Goal: Task Accomplishment & Management: Manage account settings

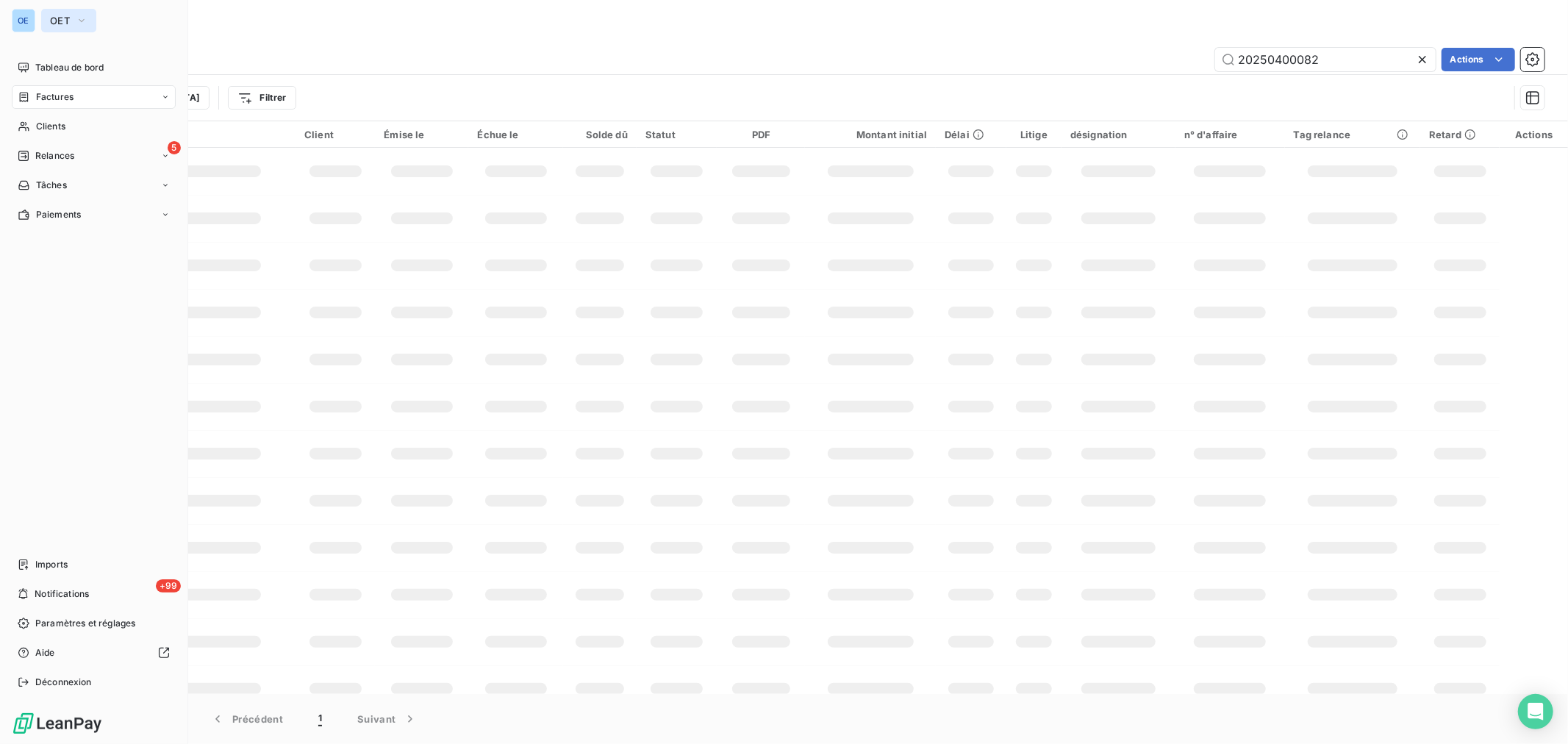
click at [69, 20] on button "OET" at bounding box center [69, 20] width 55 height 23
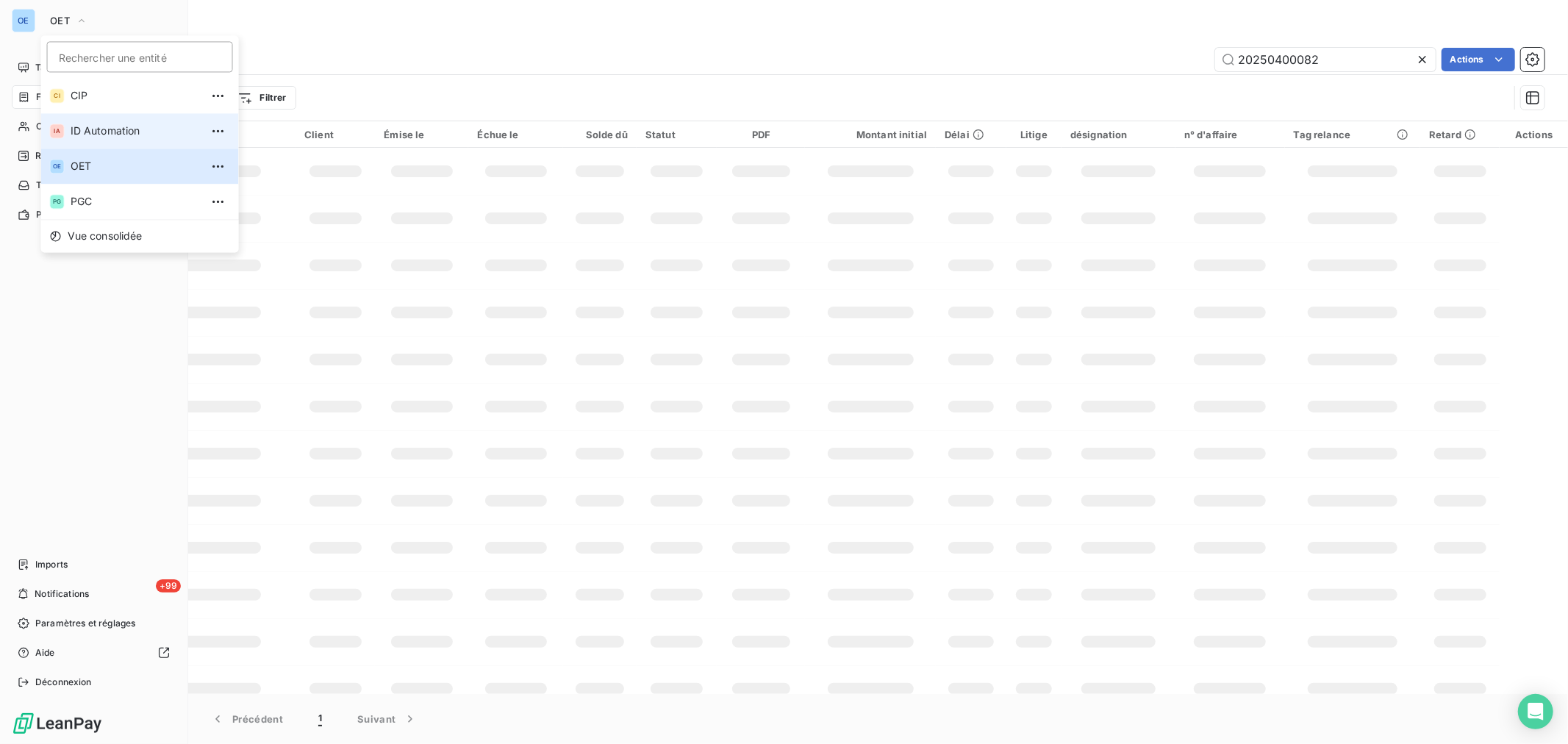
click at [103, 133] on span "ID Automation" at bounding box center [135, 130] width 130 height 15
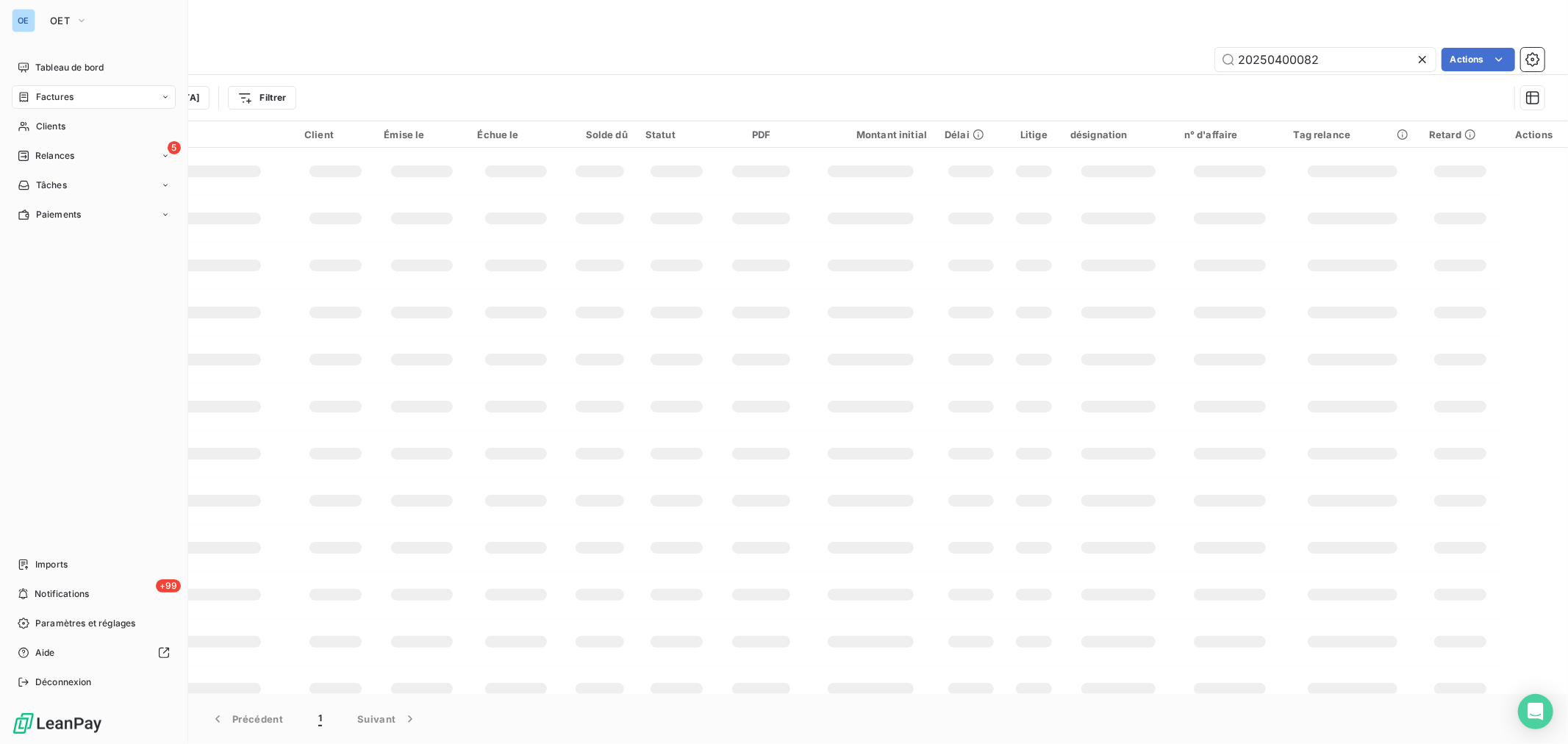
type input "2500000137"
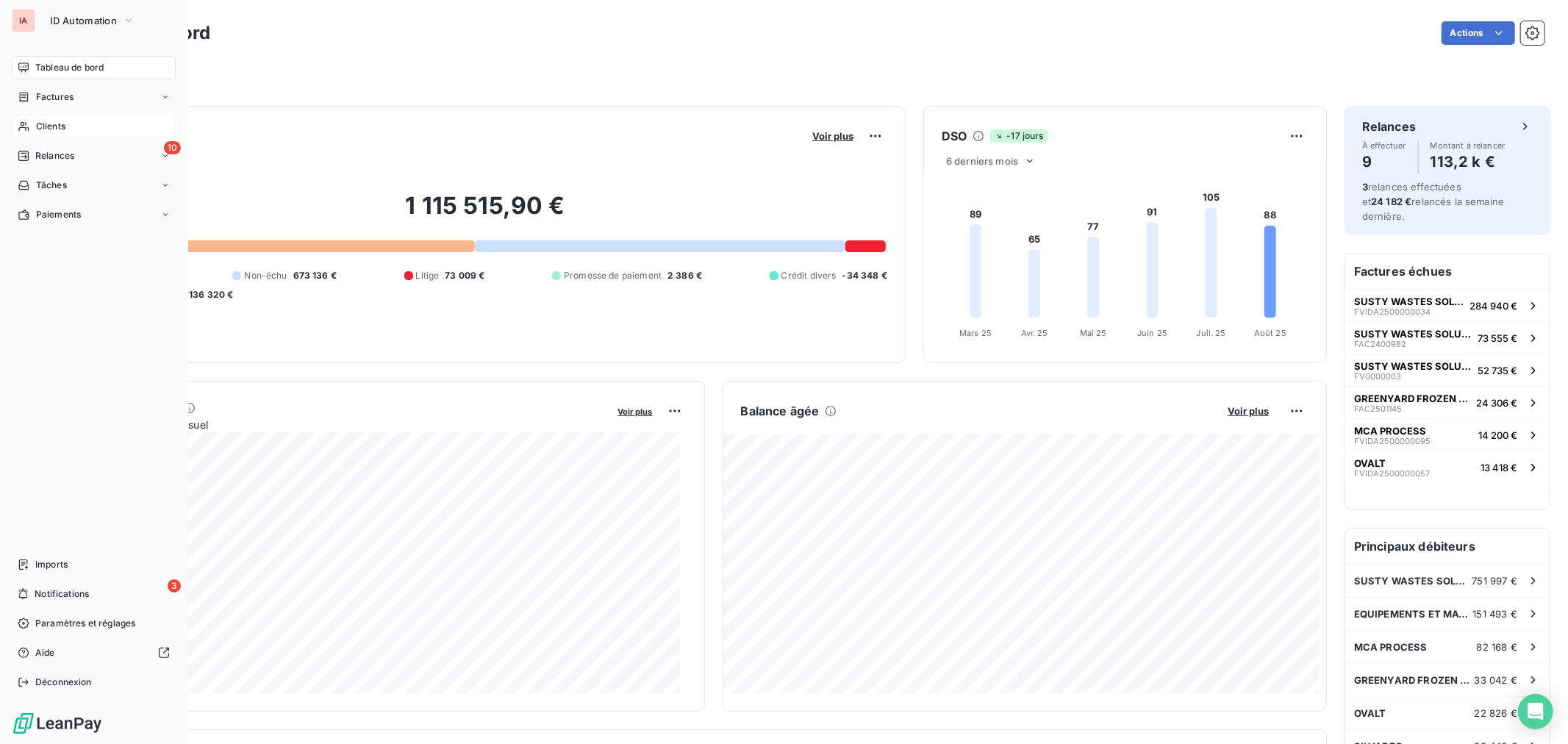
click at [37, 123] on span "Clients" at bounding box center [51, 126] width 30 height 13
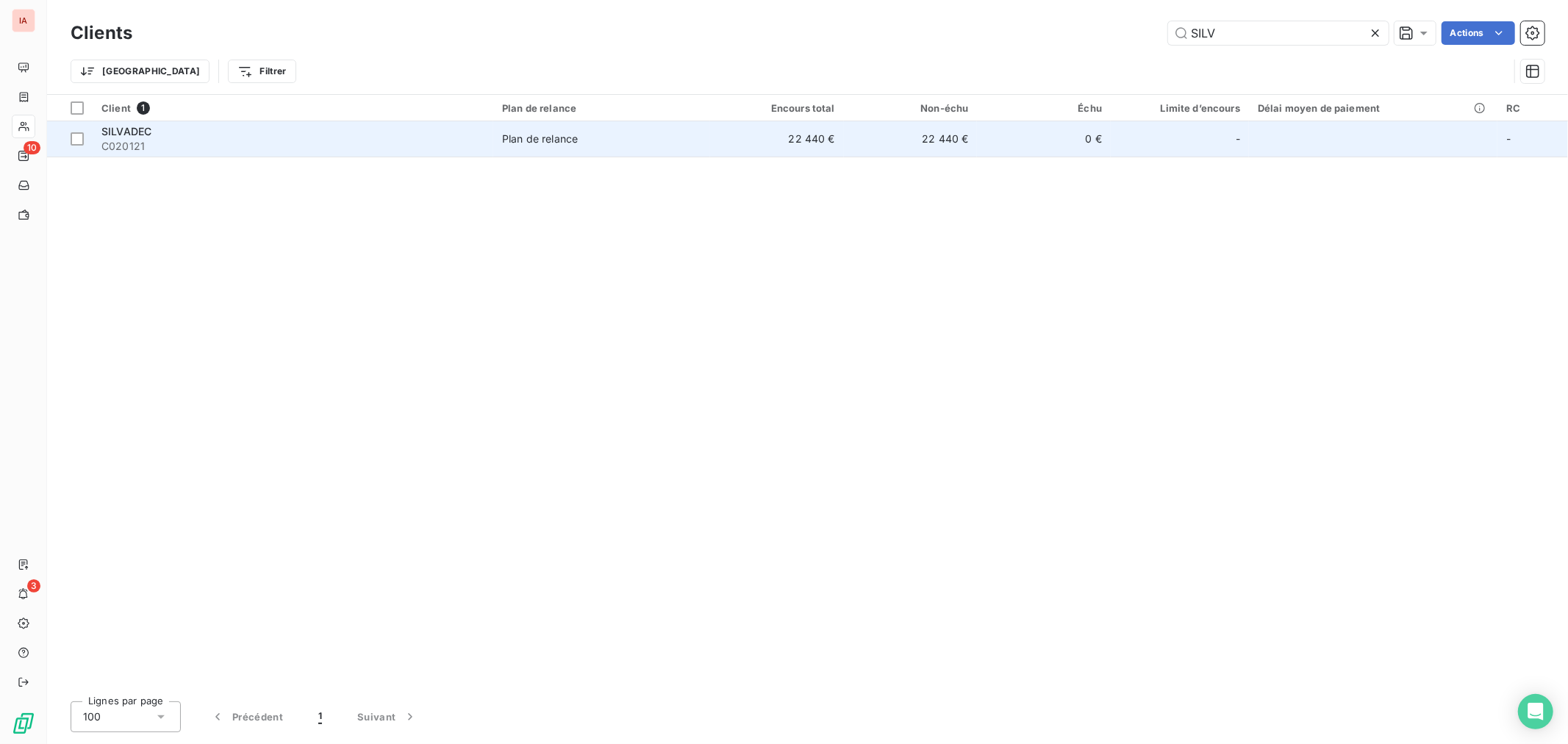
type input "SILV"
click at [633, 135] on span "Plan de relance" at bounding box center [601, 139] width 199 height 15
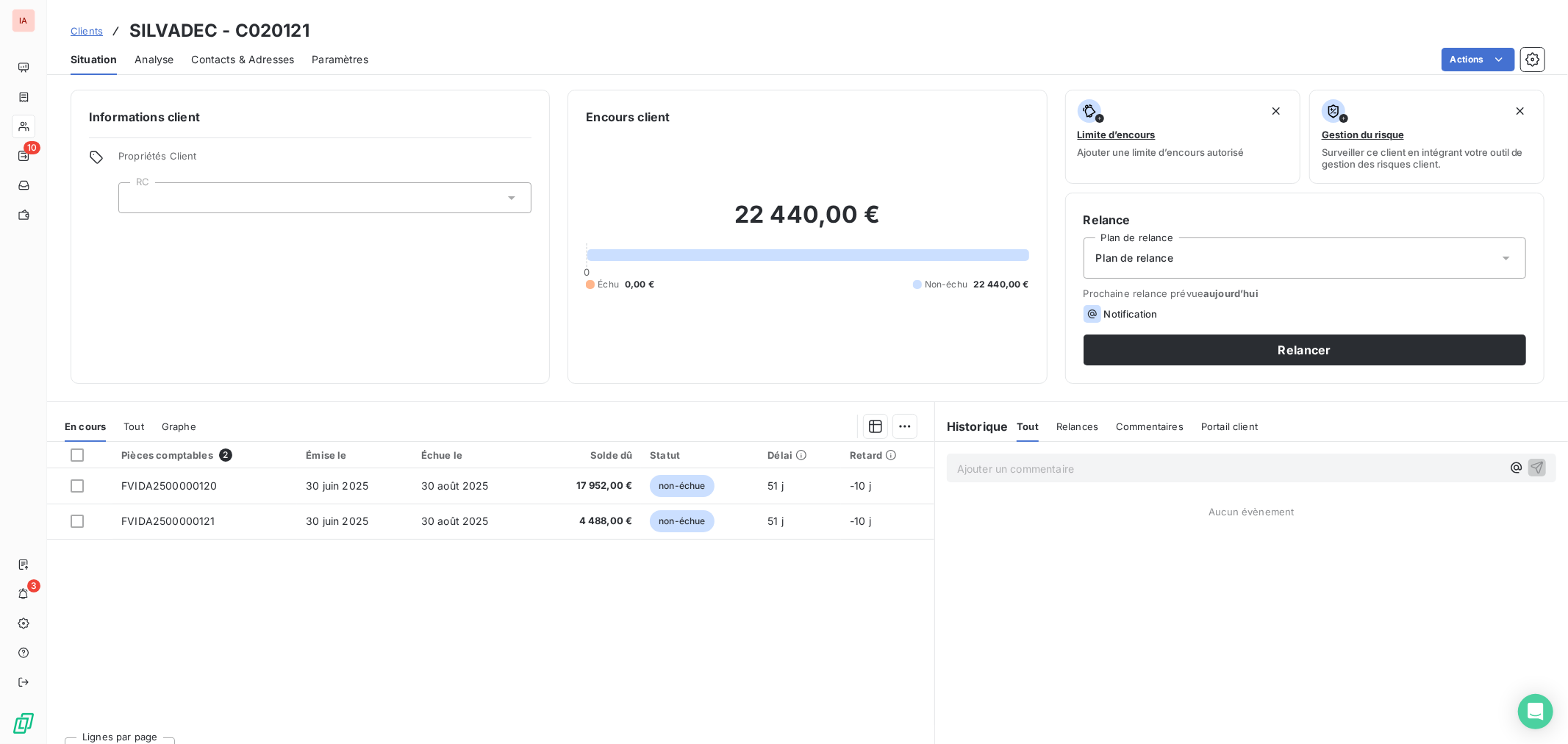
click at [255, 56] on span "Contacts & Adresses" at bounding box center [243, 59] width 103 height 15
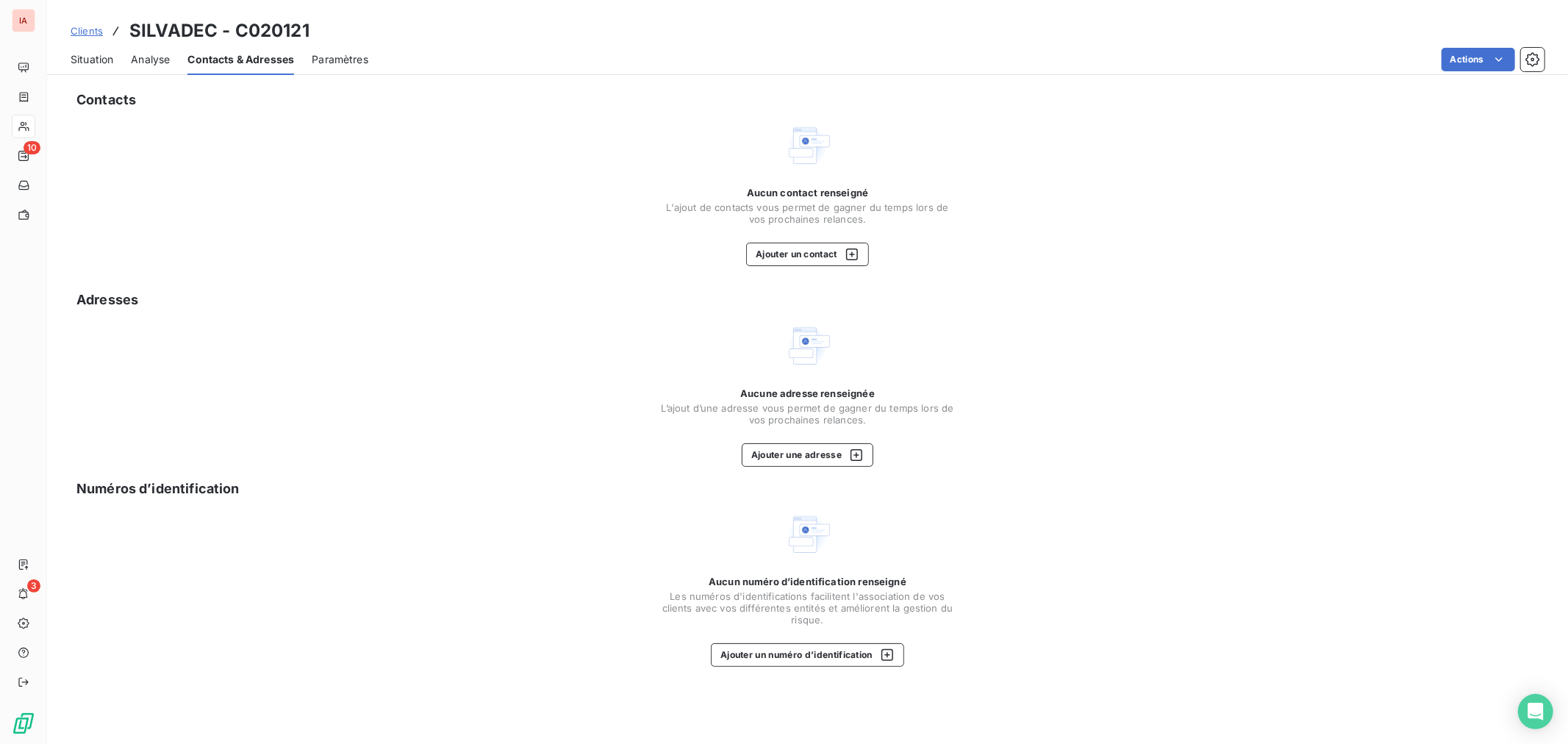
click at [109, 59] on span "Situation" at bounding box center [91, 59] width 43 height 15
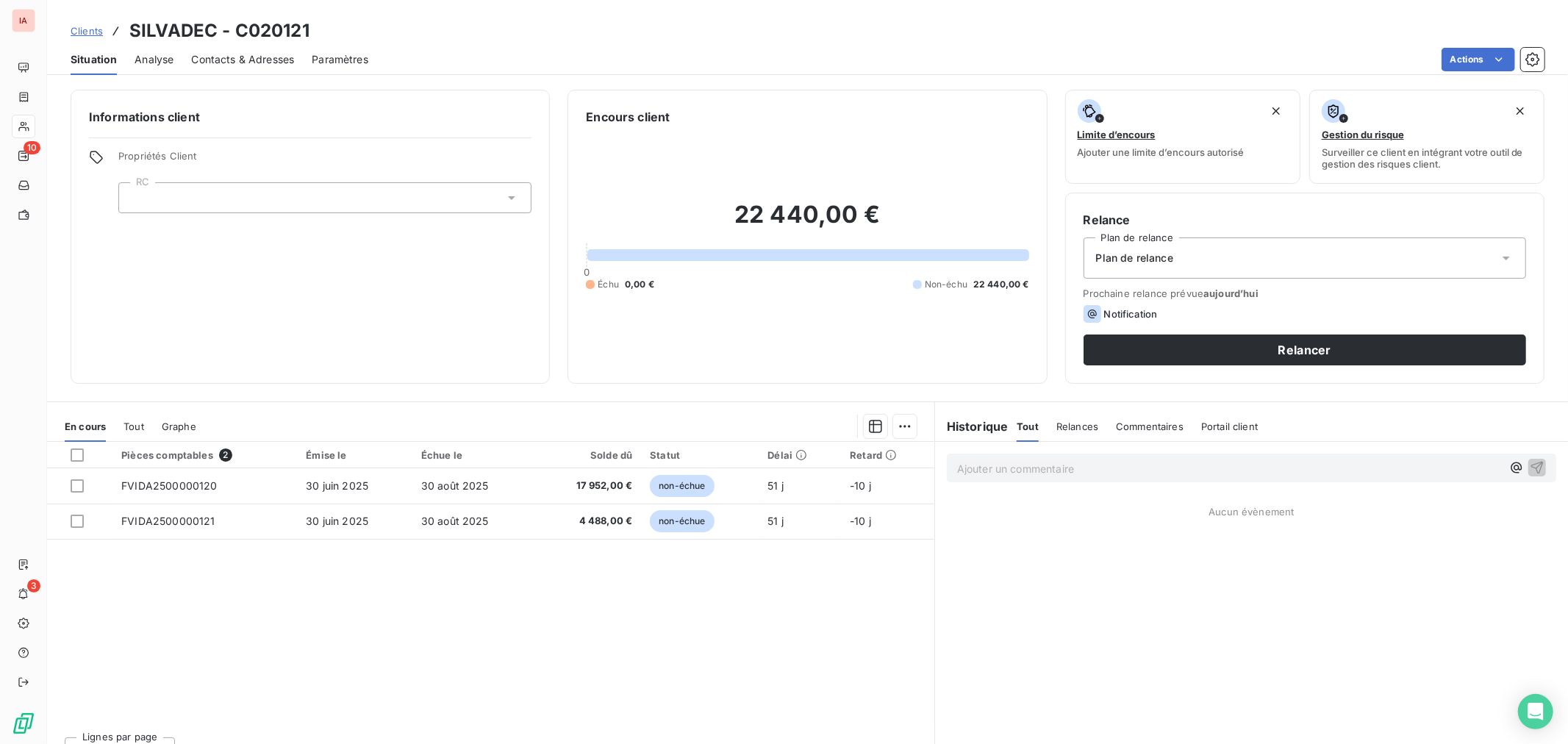
click at [262, 53] on span "Contacts & Adresses" at bounding box center [243, 59] width 103 height 15
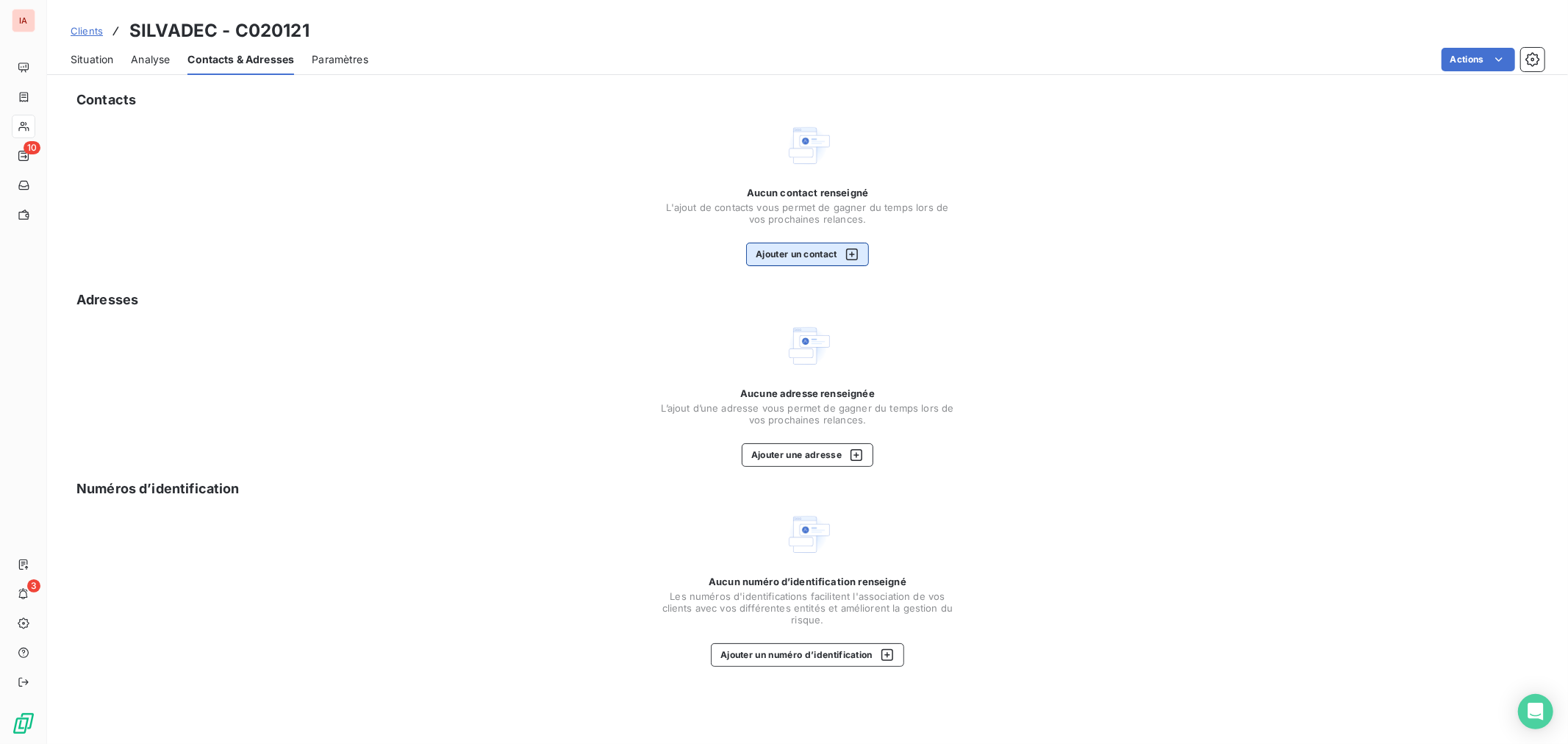
click at [811, 255] on button "Ajouter un contact" at bounding box center [807, 255] width 123 height 23
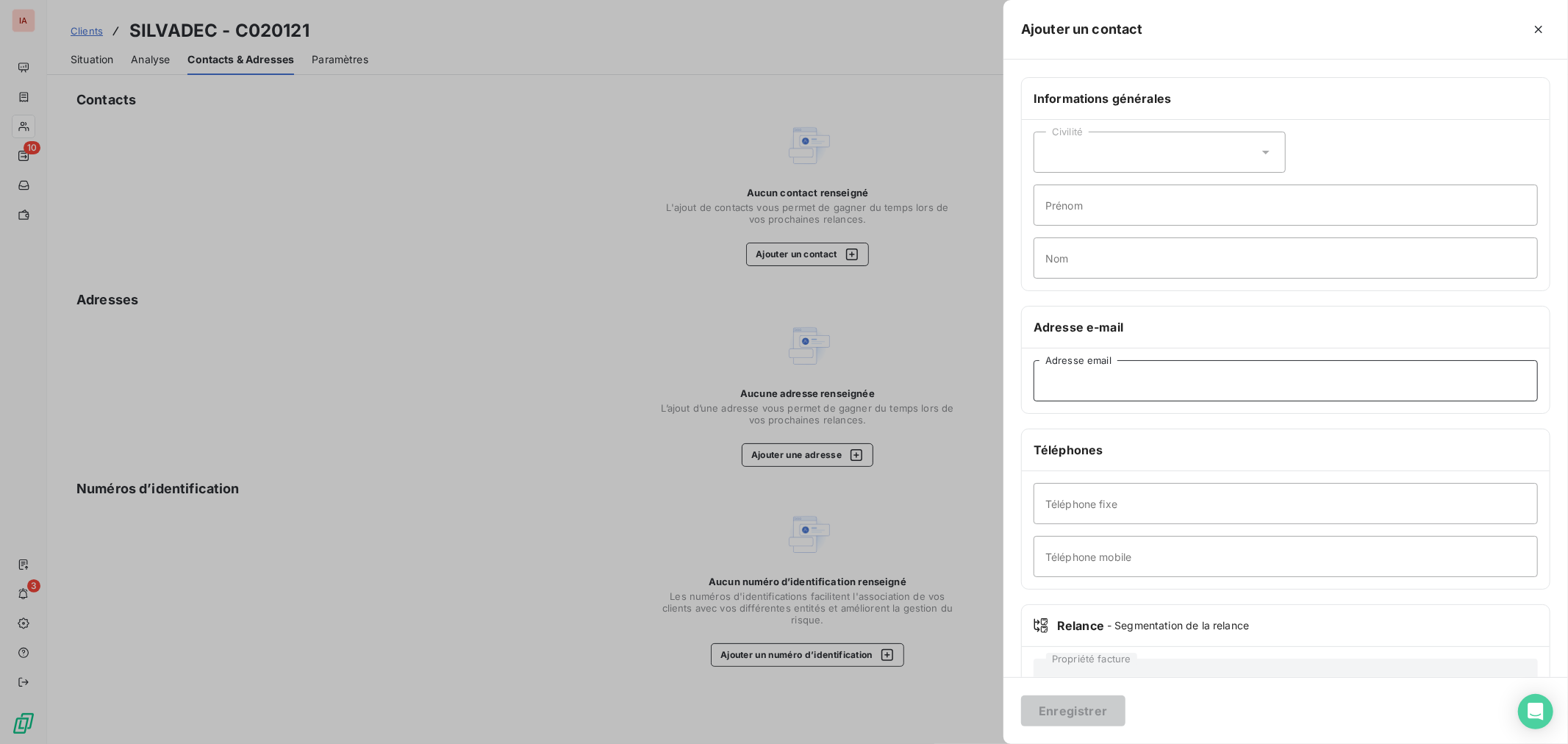
click at [1129, 385] on input "Adresse email" at bounding box center [1286, 380] width 504 height 41
paste input "[EMAIL_ADDRESS][DOMAIN_NAME]"
type input "[EMAIL_ADDRESS][DOMAIN_NAME]"
click at [1078, 707] on button "Enregistrer" at bounding box center [1074, 711] width 105 height 31
